Goal: Information Seeking & Learning: Learn about a topic

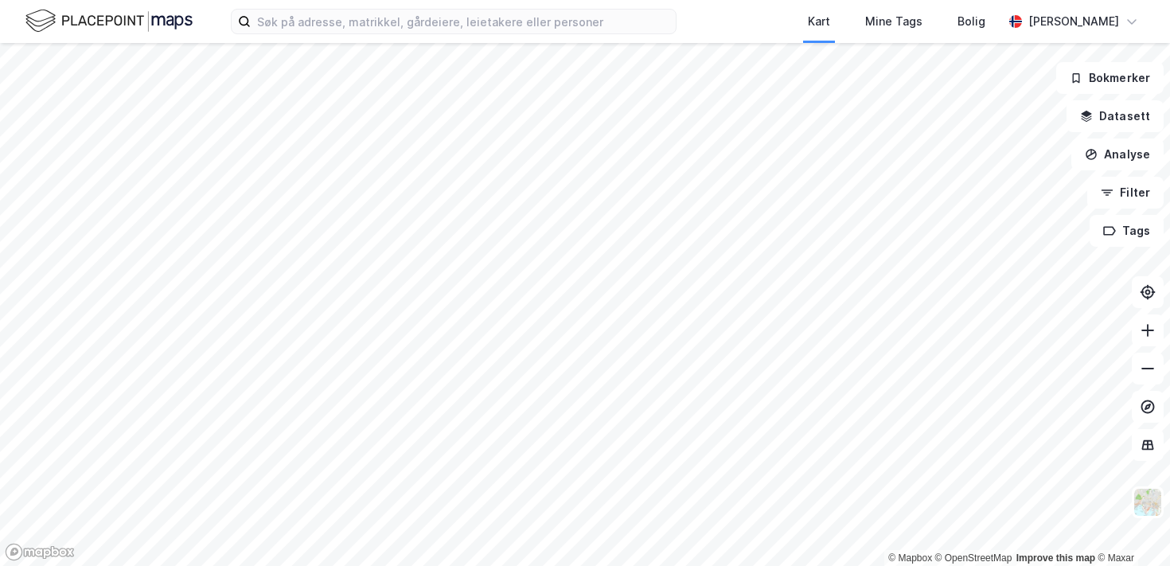
click at [408, 35] on div "Kart Mine Tags Bolig [PERSON_NAME]" at bounding box center [585, 21] width 1170 height 43
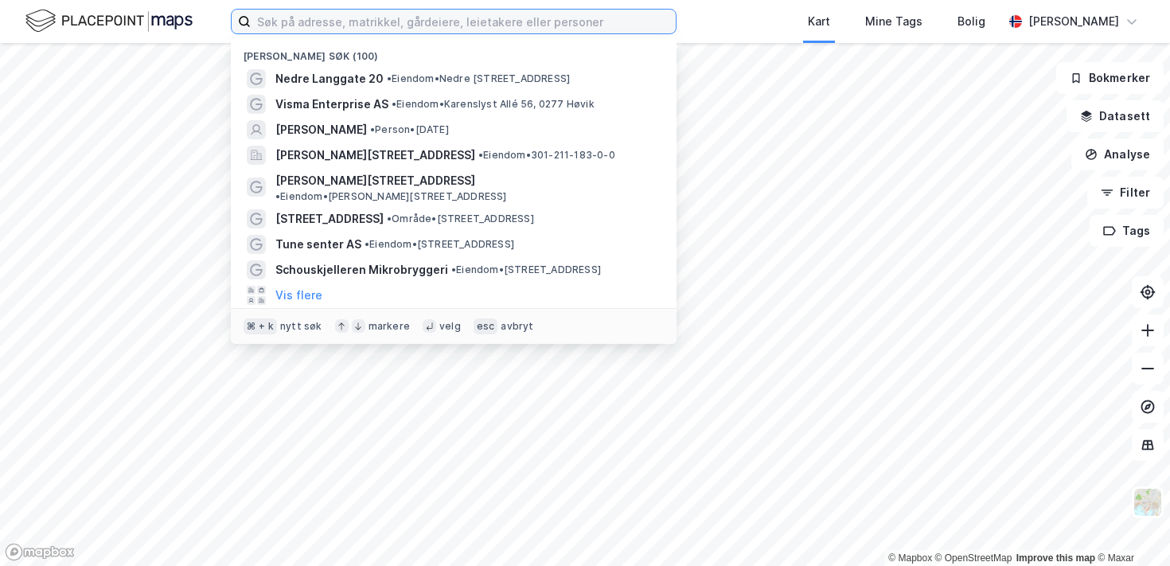
click at [399, 29] on input at bounding box center [463, 22] width 425 height 24
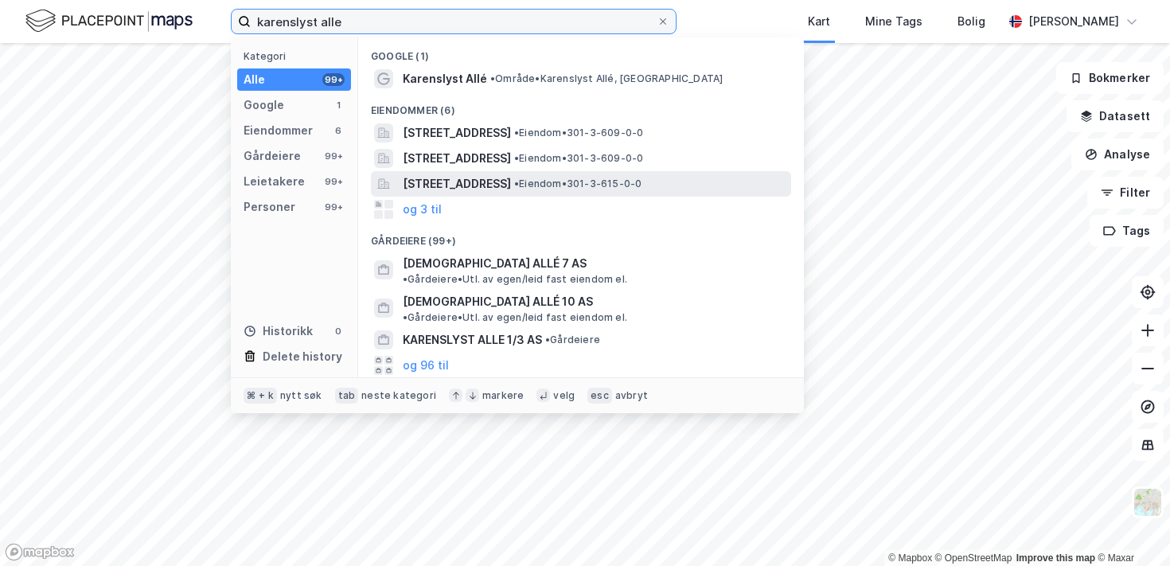
type input "karenslyst alle"
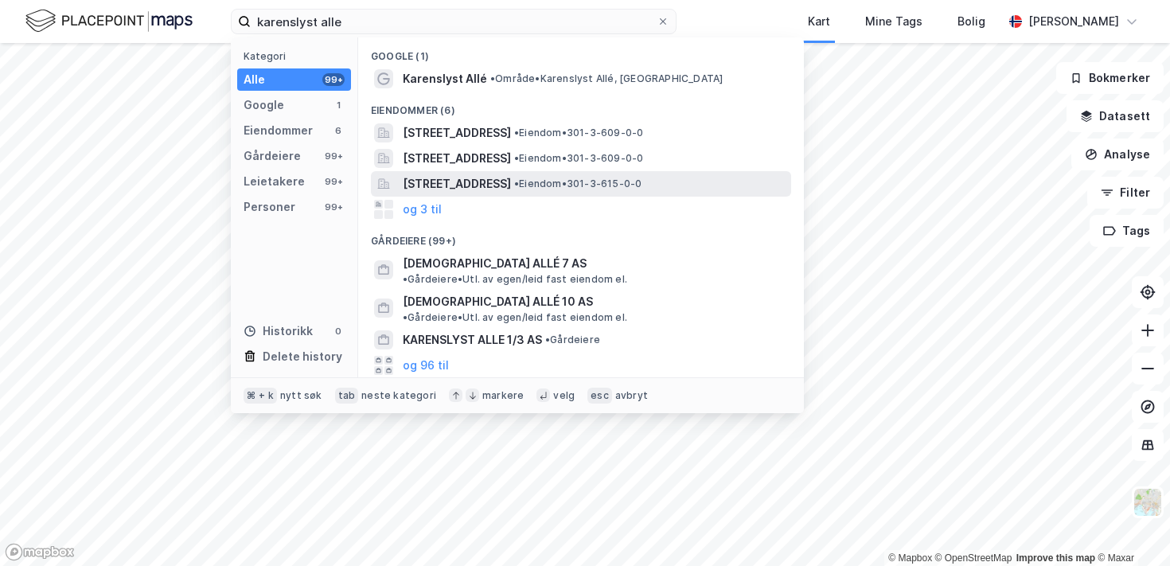
click at [511, 177] on span "[STREET_ADDRESS]" at bounding box center [457, 183] width 108 height 19
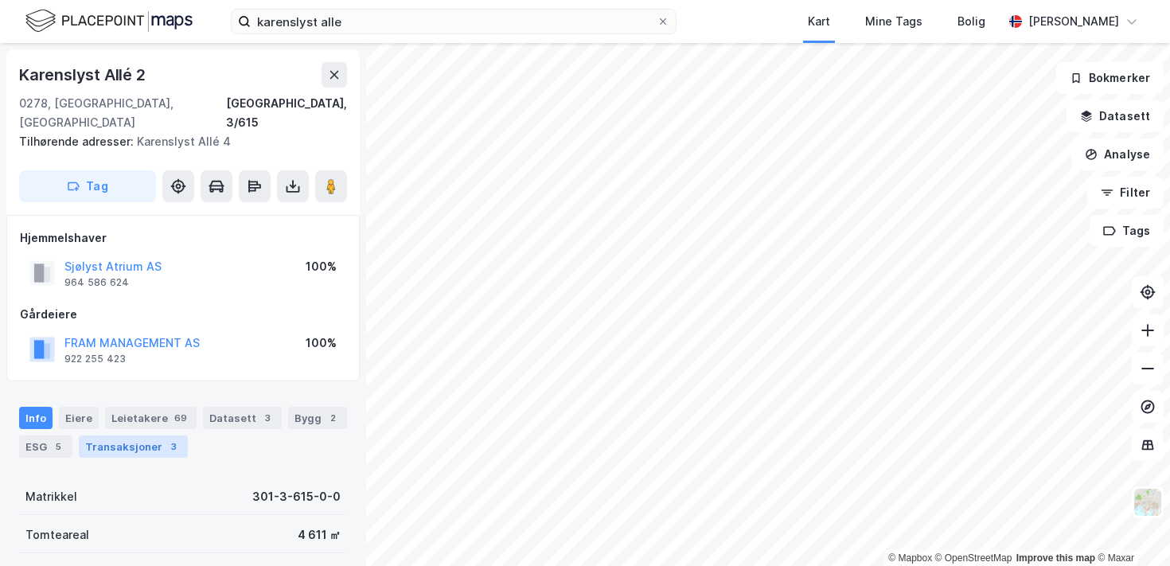
click at [152, 436] on div "Transaksjoner 3" at bounding box center [133, 447] width 109 height 22
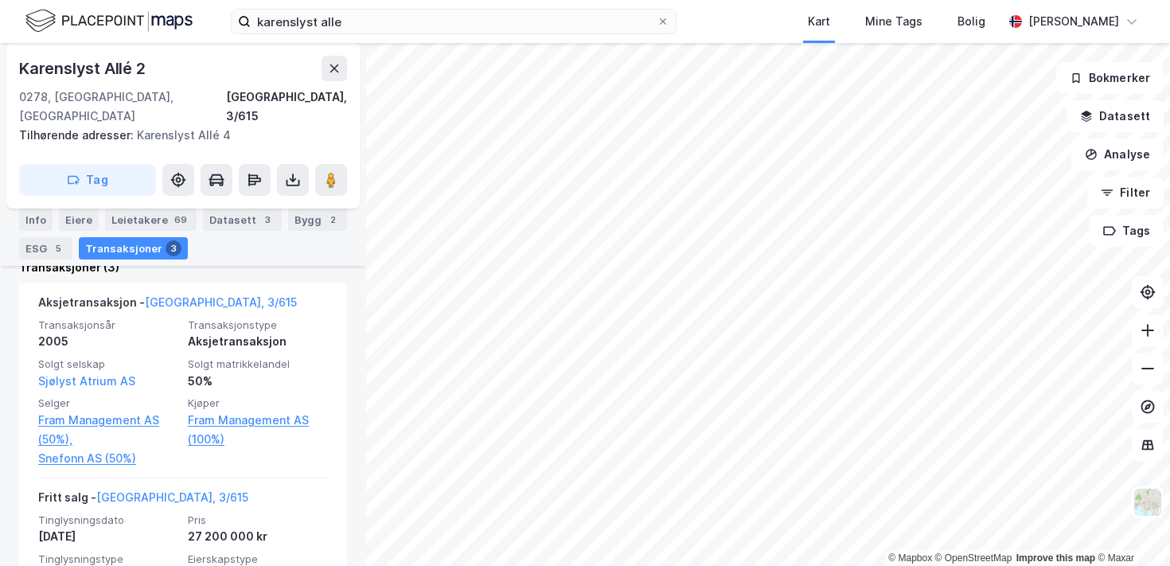
scroll to position [477, 0]
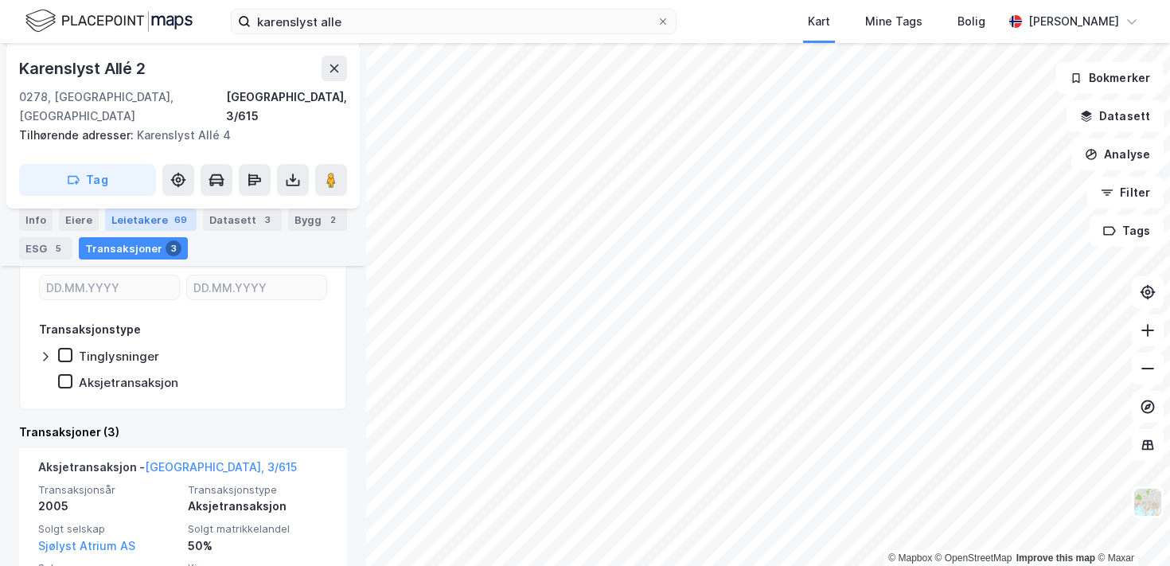
click at [158, 217] on div "Leietakere 69" at bounding box center [151, 220] width 92 height 22
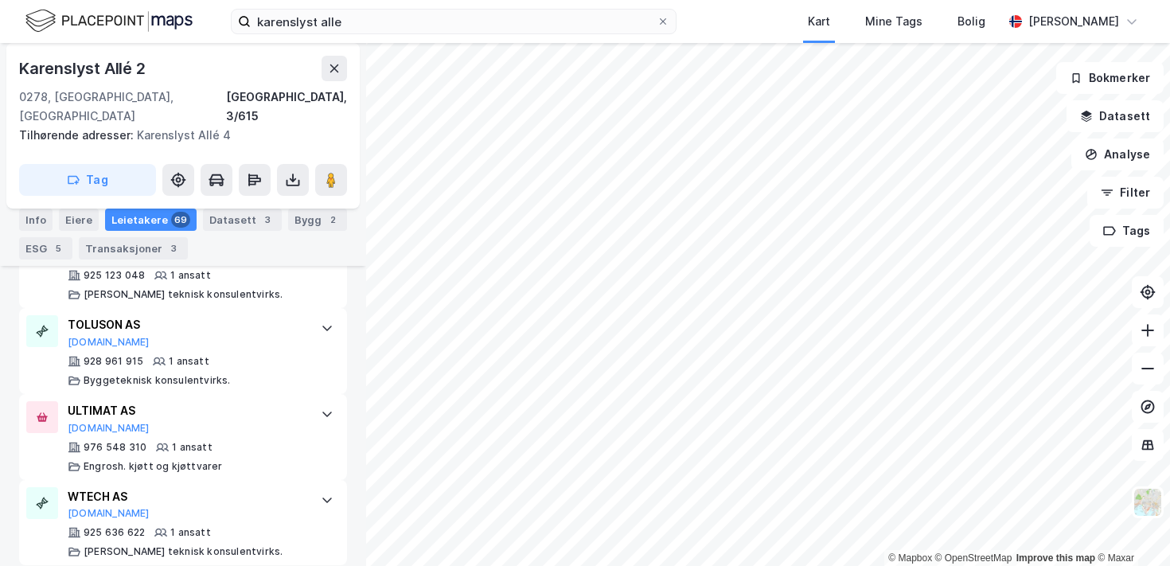
scroll to position [370, 0]
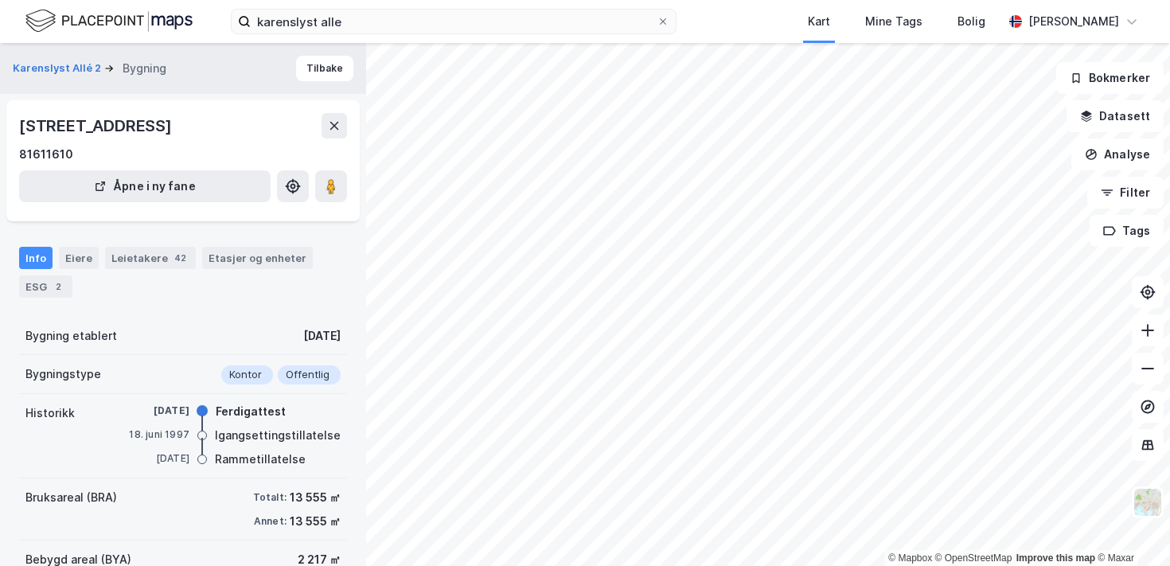
scroll to position [148, 0]
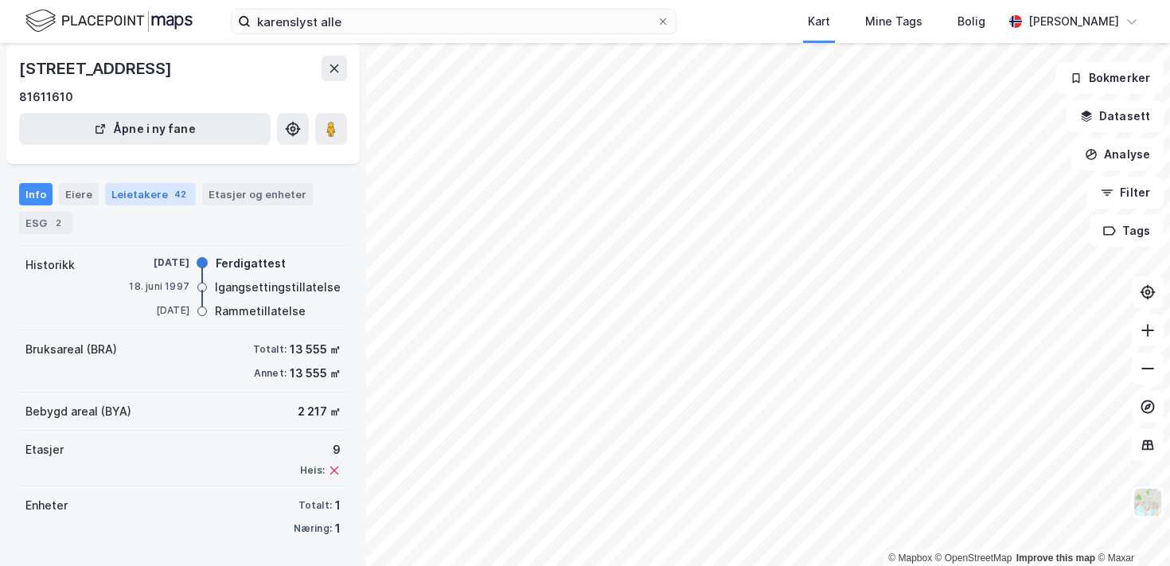
click at [174, 205] on div "Info Eiere Leietakere 42 Etasjer og enheter ESG 2" at bounding box center [183, 208] width 328 height 51
click at [171, 201] on div "42" at bounding box center [180, 194] width 18 height 16
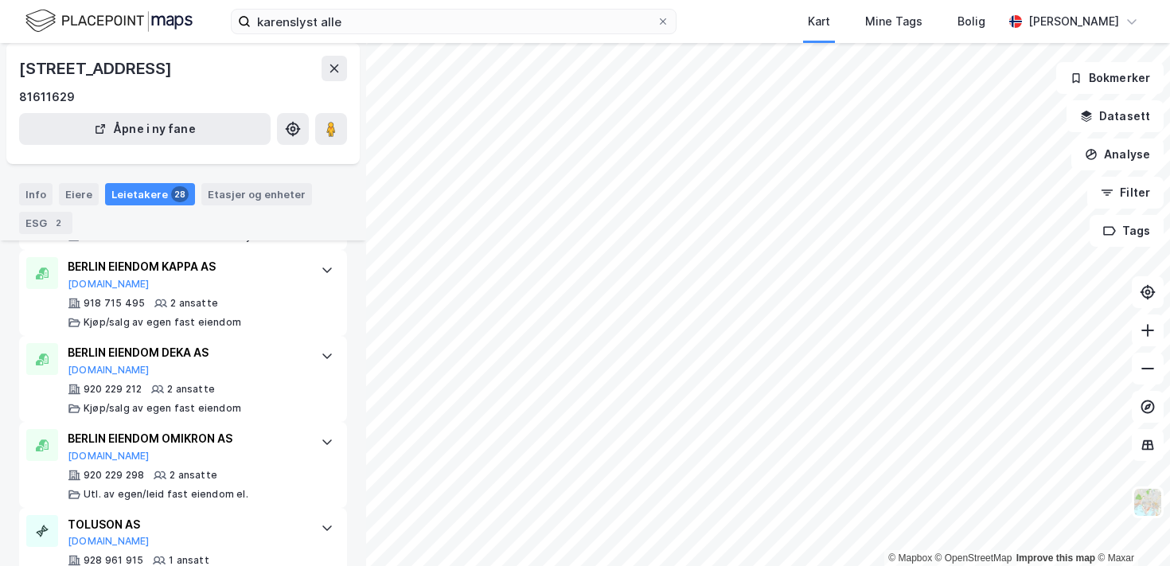
scroll to position [2148, 0]
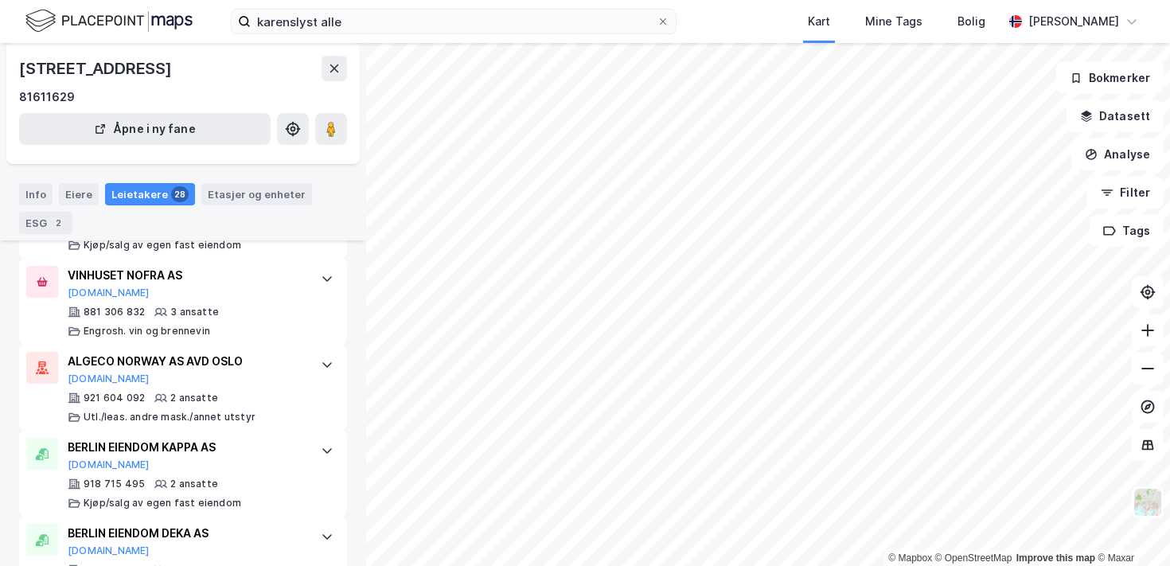
click at [240, 438] on div "BERLIN EIENDOM KAPPA AS" at bounding box center [186, 447] width 237 height 19
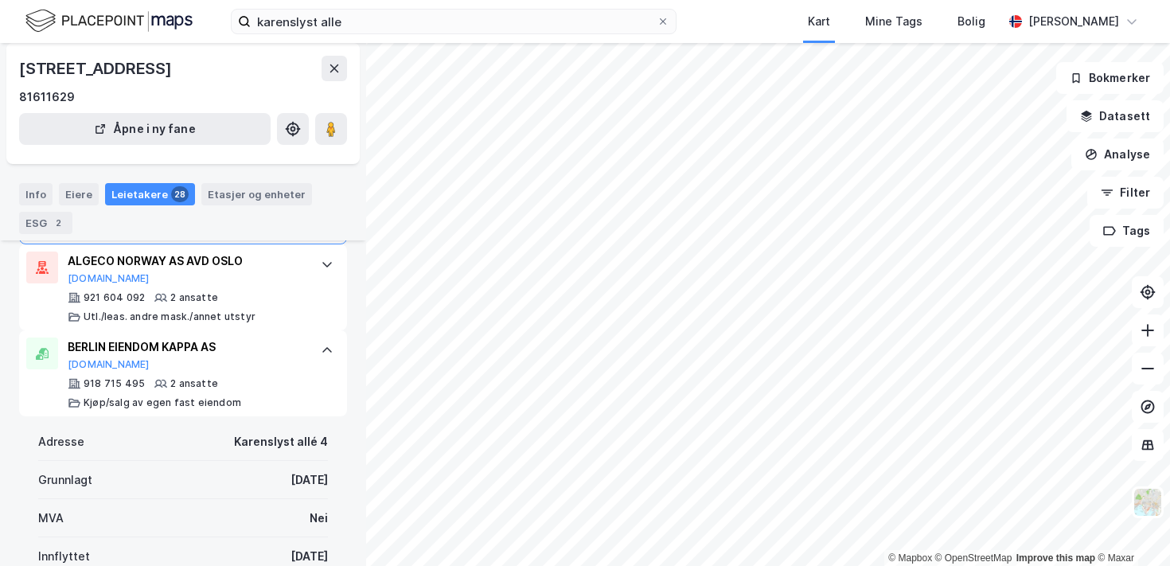
scroll to position [2319, 0]
